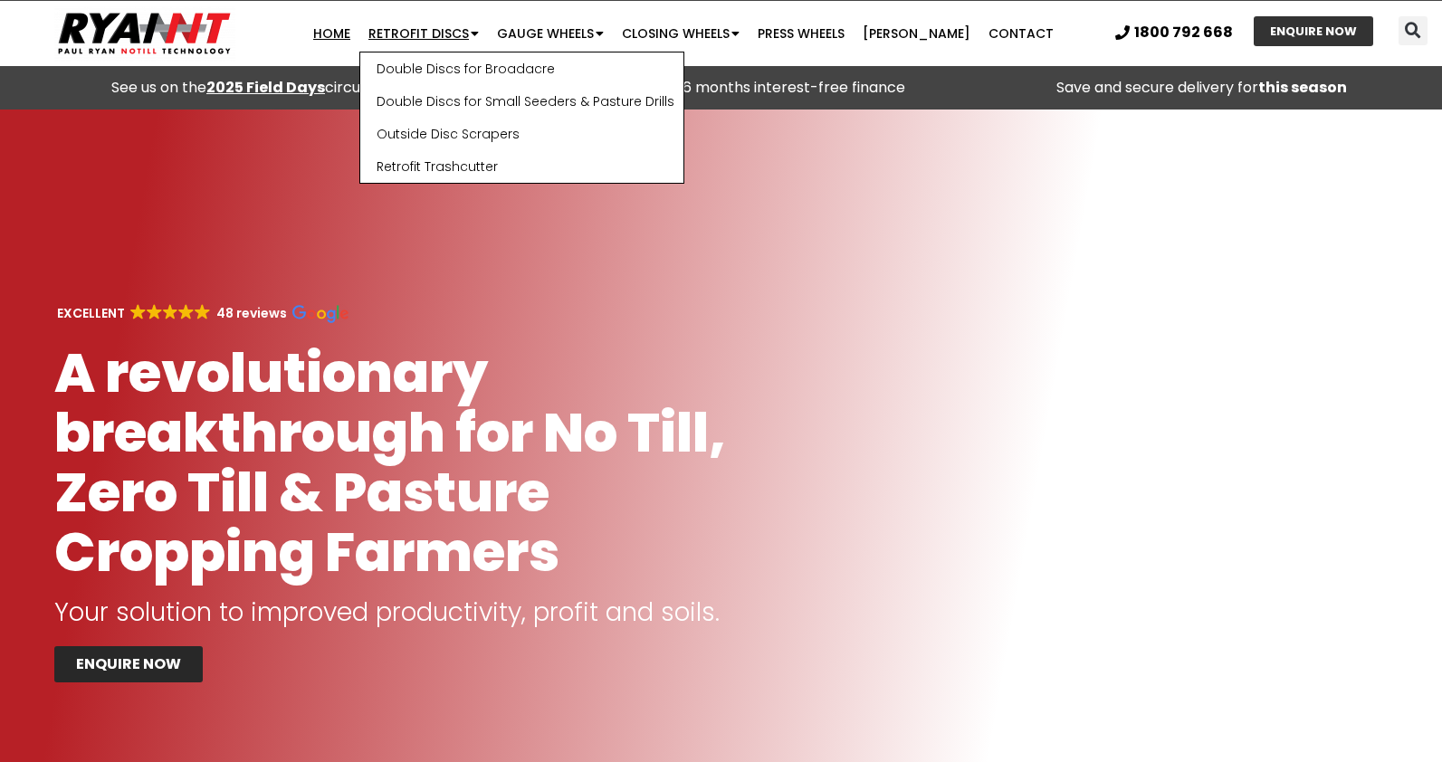
click at [478, 30] on link "Retrofit Discs" at bounding box center [423, 33] width 129 height 36
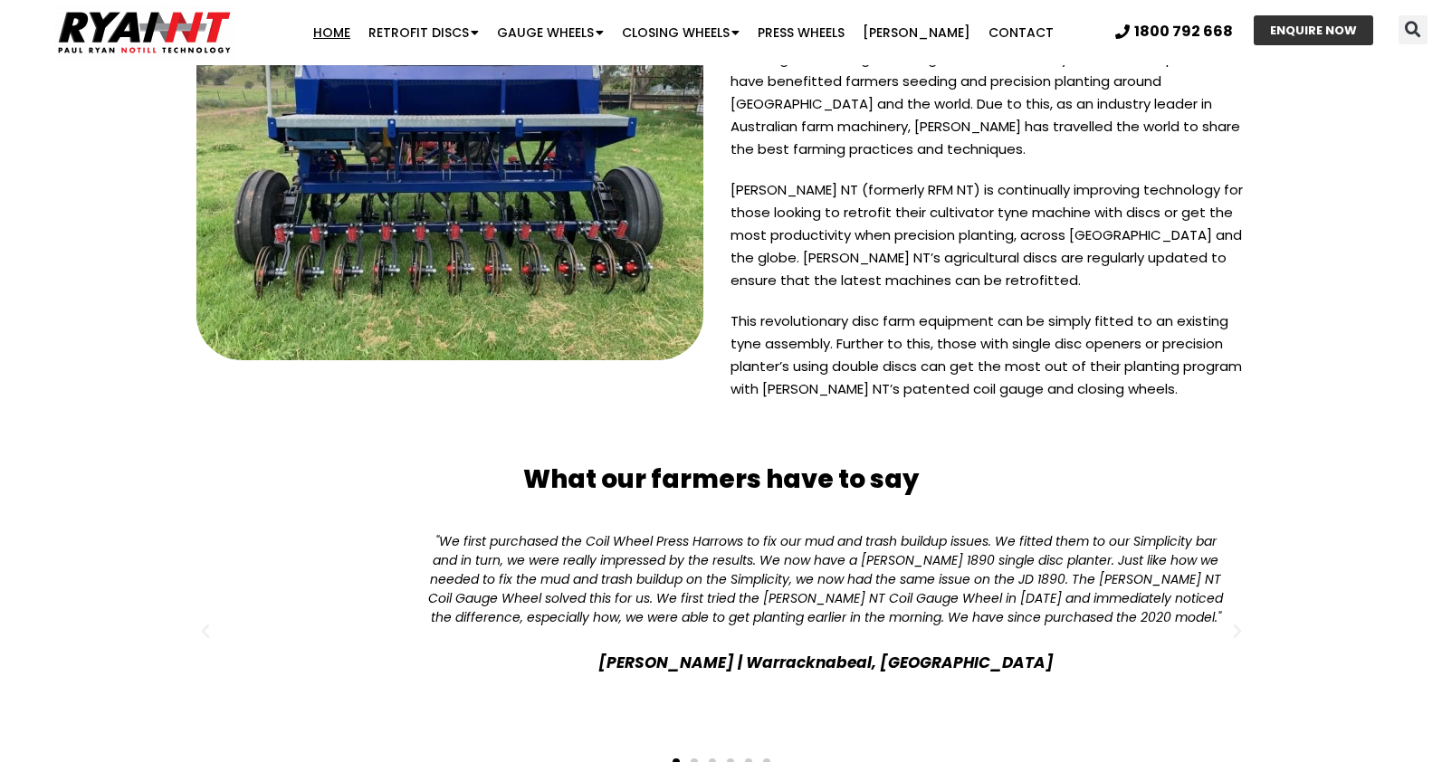
scroll to position [4782, 0]
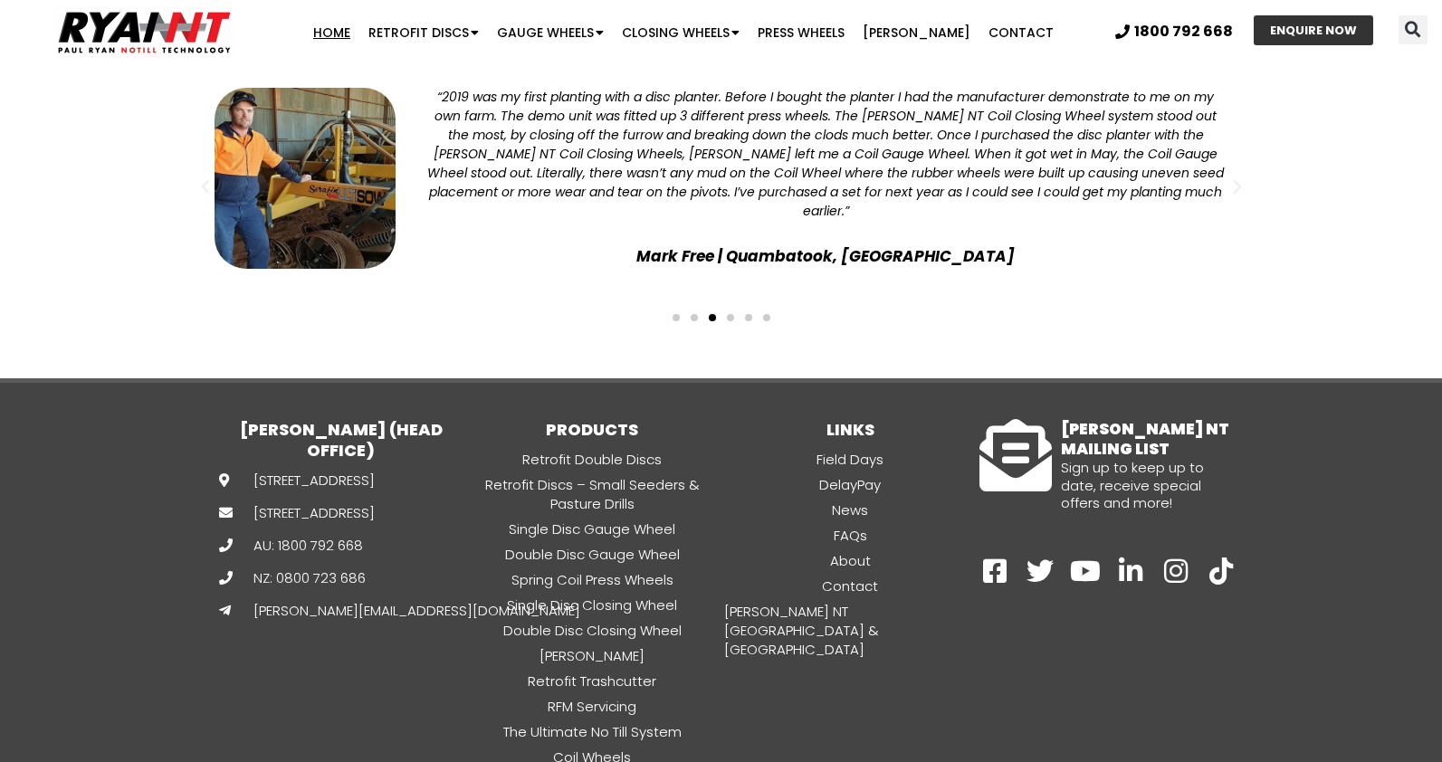
click at [179, 26] on img at bounding box center [144, 33] width 181 height 56
